Goal: Information Seeking & Learning: Find specific fact

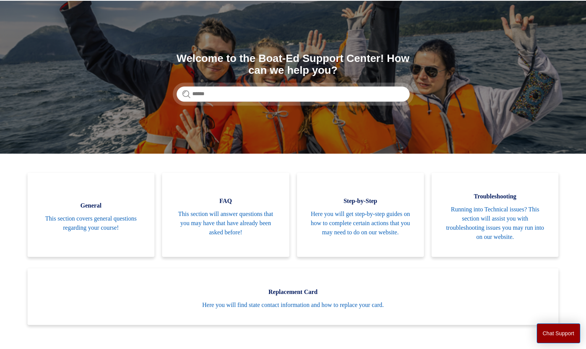
scroll to position [40, 0]
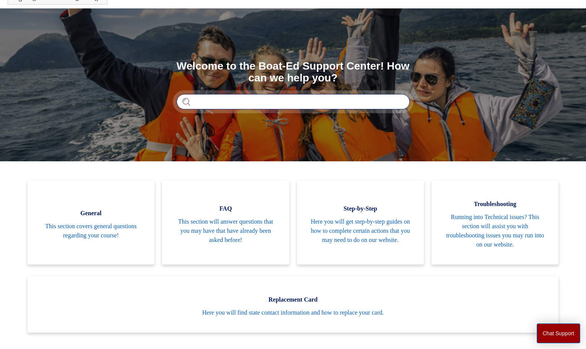
click at [320, 102] on input "Search" at bounding box center [293, 101] width 233 height 15
type input "**********"
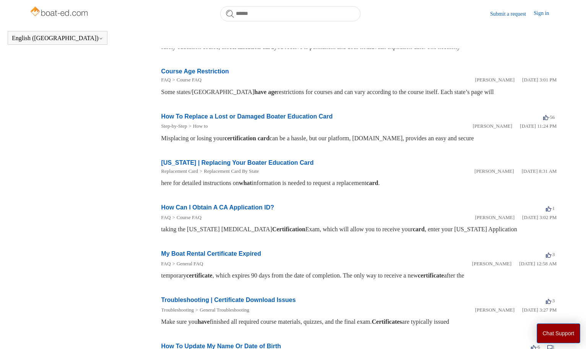
scroll to position [203, 0]
click at [203, 70] on link "Course Age Restriction" at bounding box center [195, 70] width 68 height 7
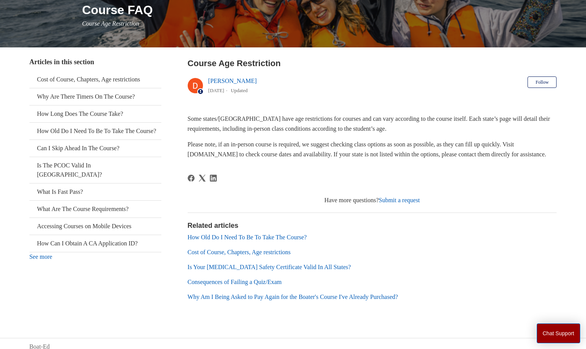
scroll to position [115, 0]
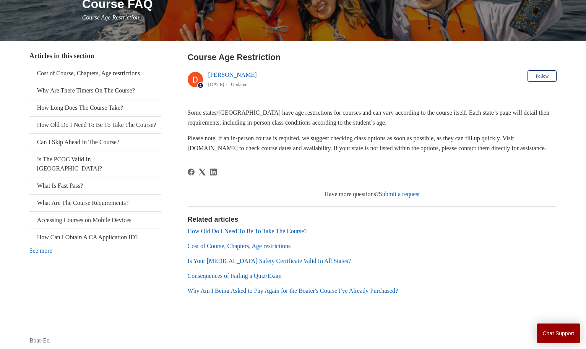
click at [263, 231] on link "How Old Do I Need To Be To Take The Course?" at bounding box center [247, 231] width 119 height 7
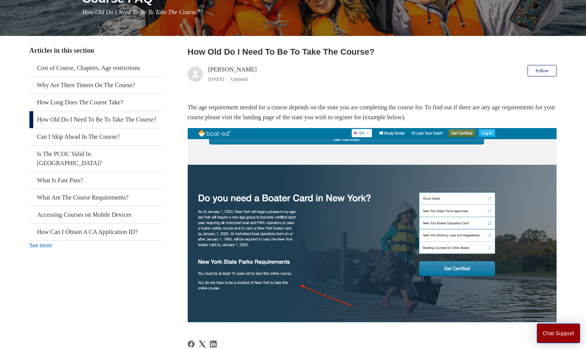
scroll to position [110, 0]
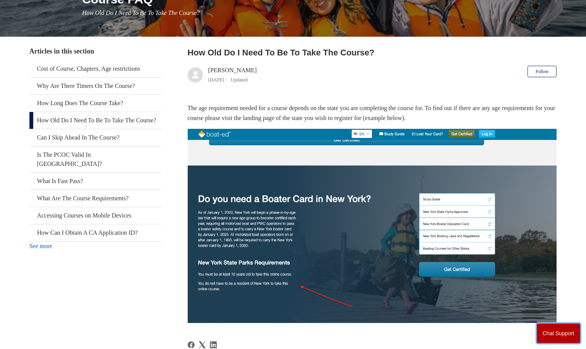
click at [561, 328] on button "Chat Support" at bounding box center [559, 333] width 44 height 20
click at [419, 63] on header "How Old Do I Need To Be To Take The Course? [PERSON_NAME] [DATE] Updated Follow…" at bounding box center [372, 67] width 369 height 42
